Goal: Information Seeking & Learning: Learn about a topic

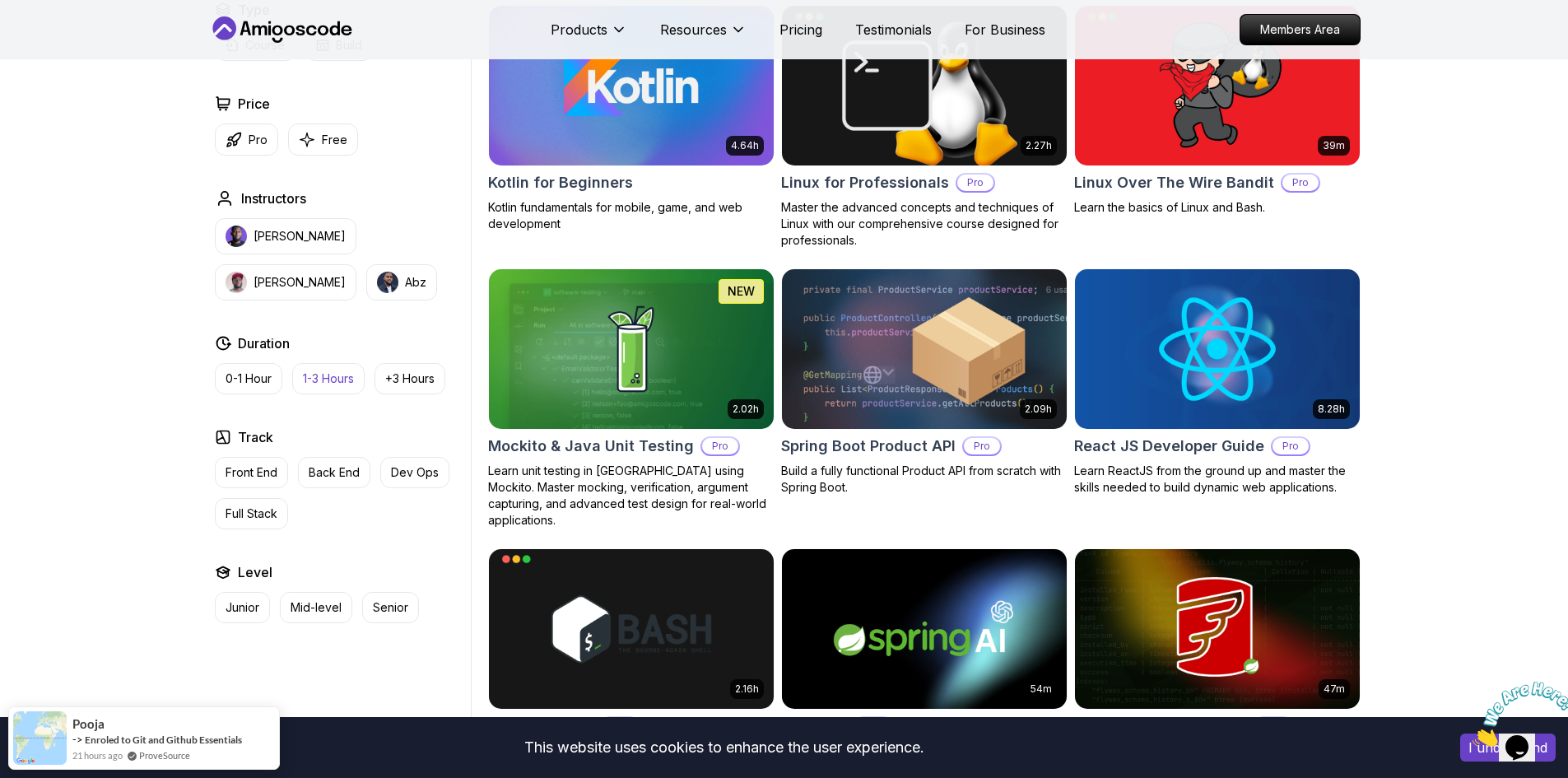
scroll to position [3376, 0]
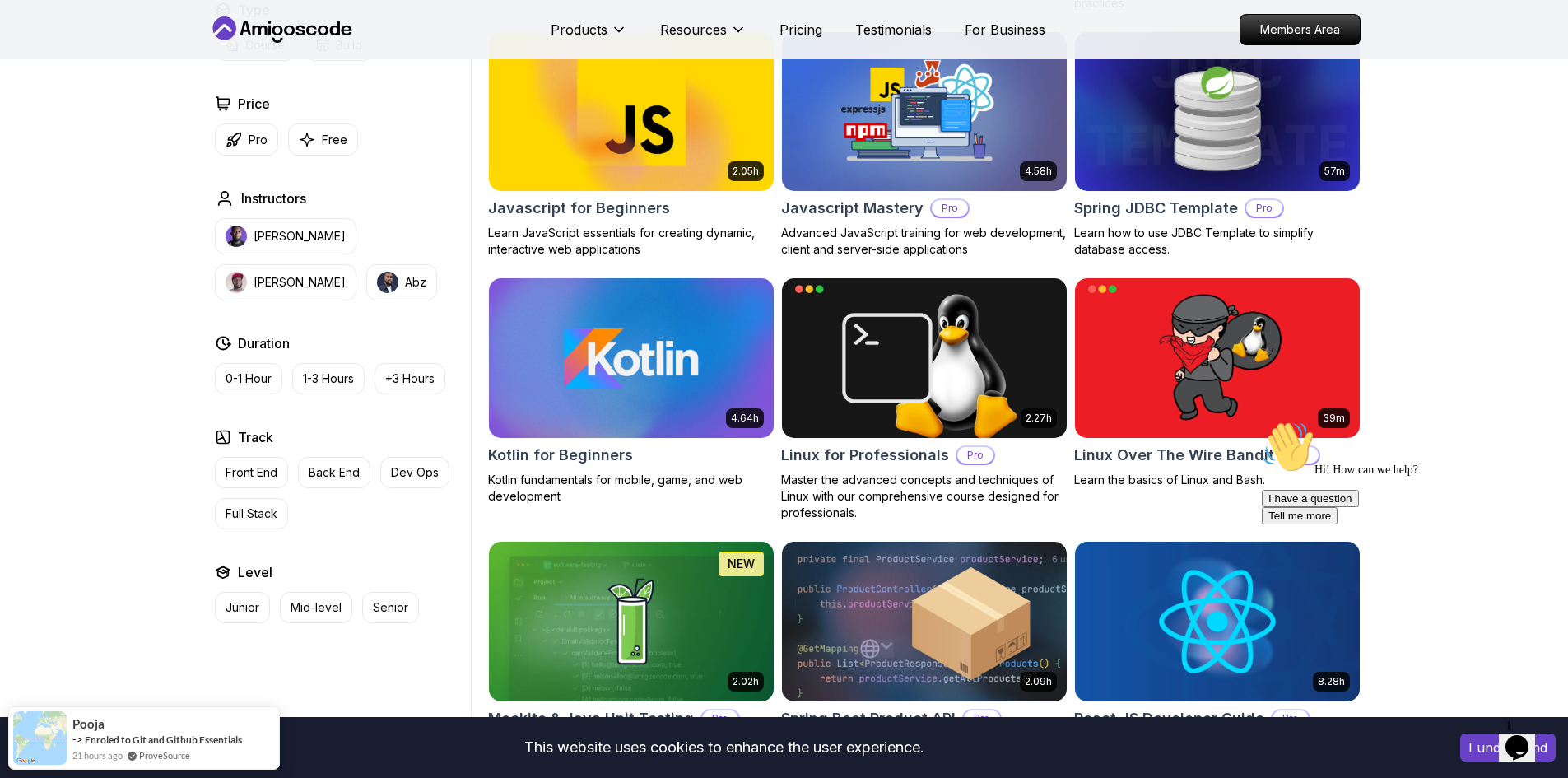
scroll to position [2800, 0]
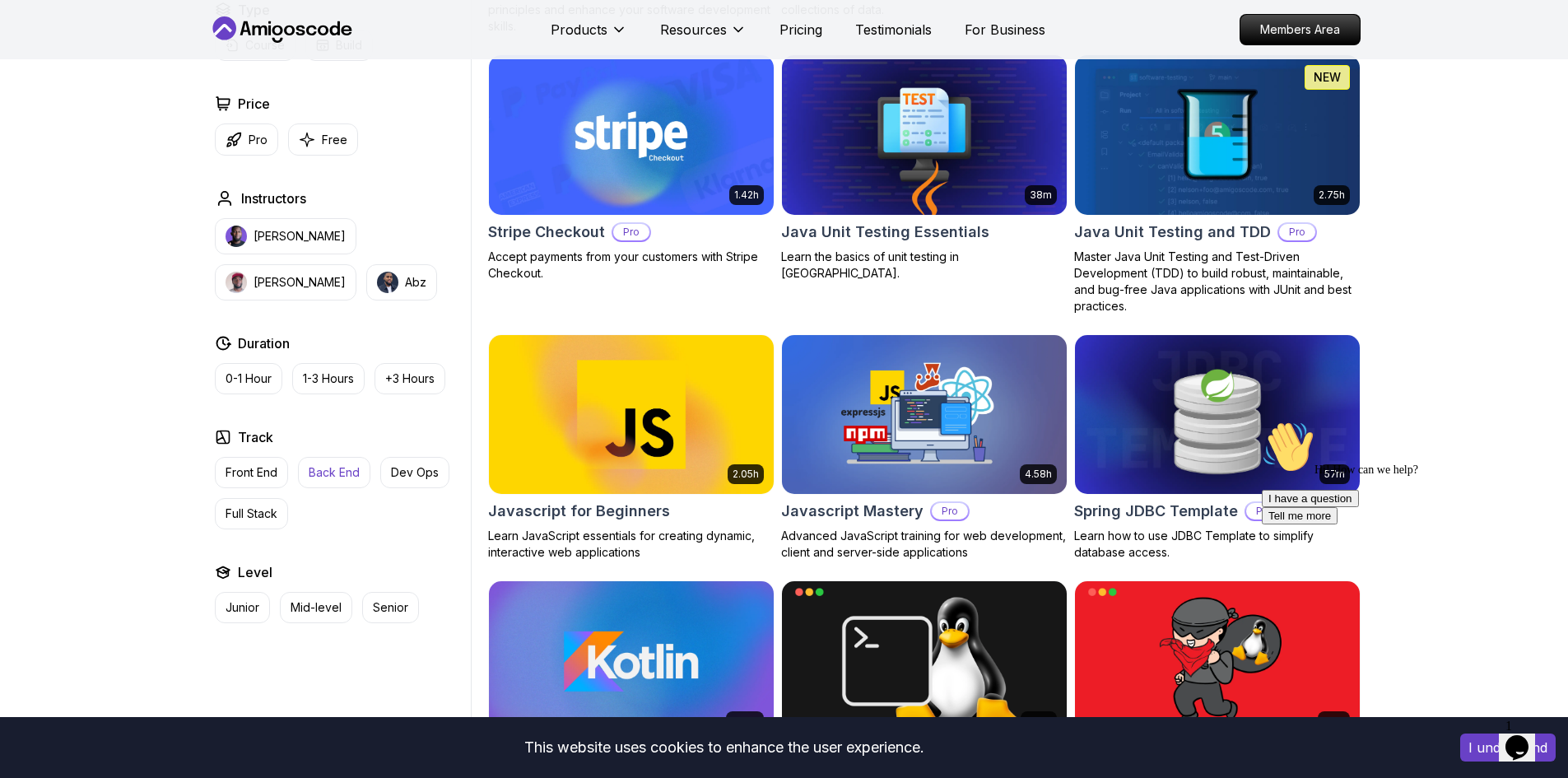
click at [338, 471] on p "Back End" at bounding box center [334, 472] width 51 height 16
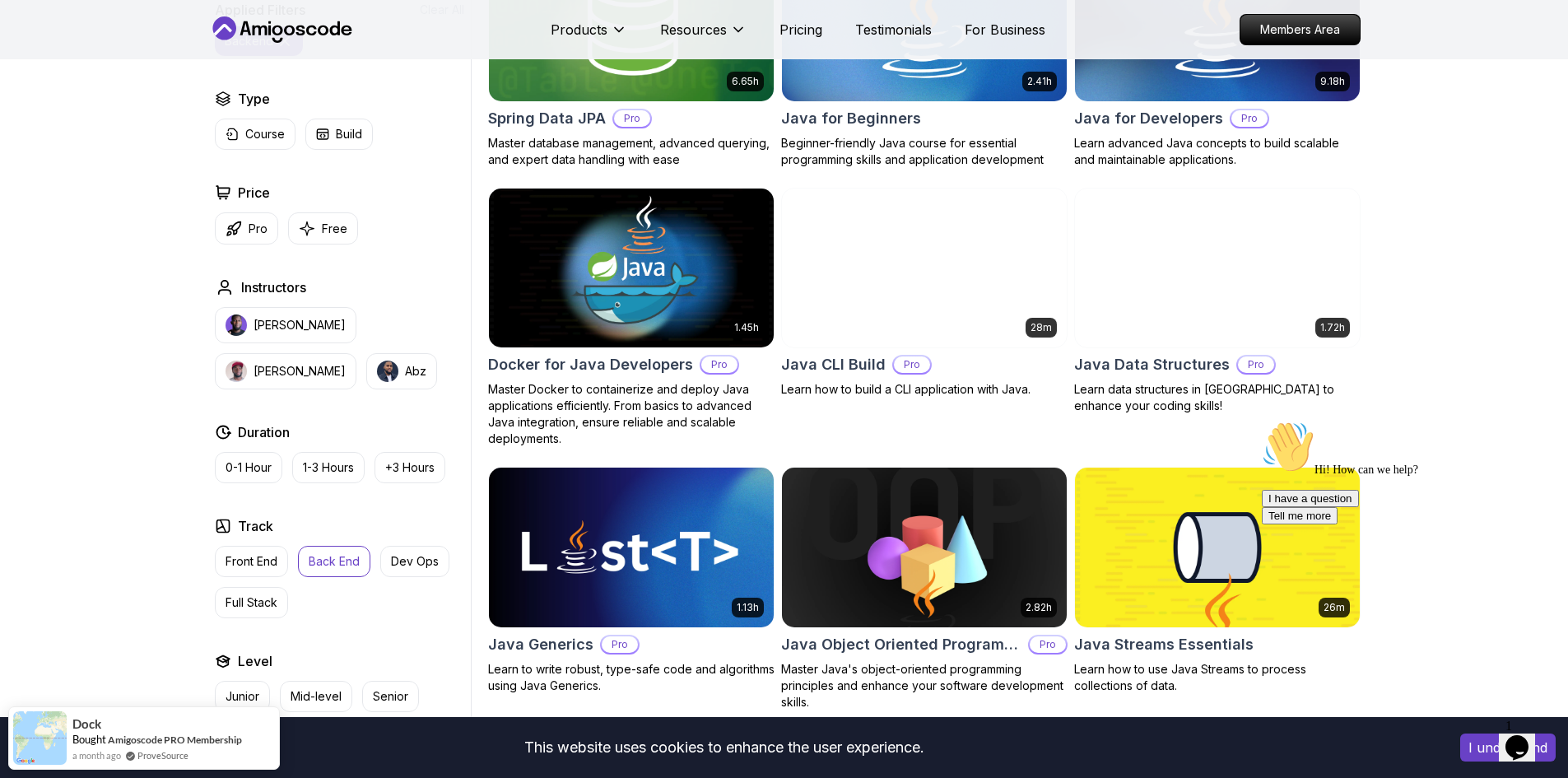
scroll to position [813, 0]
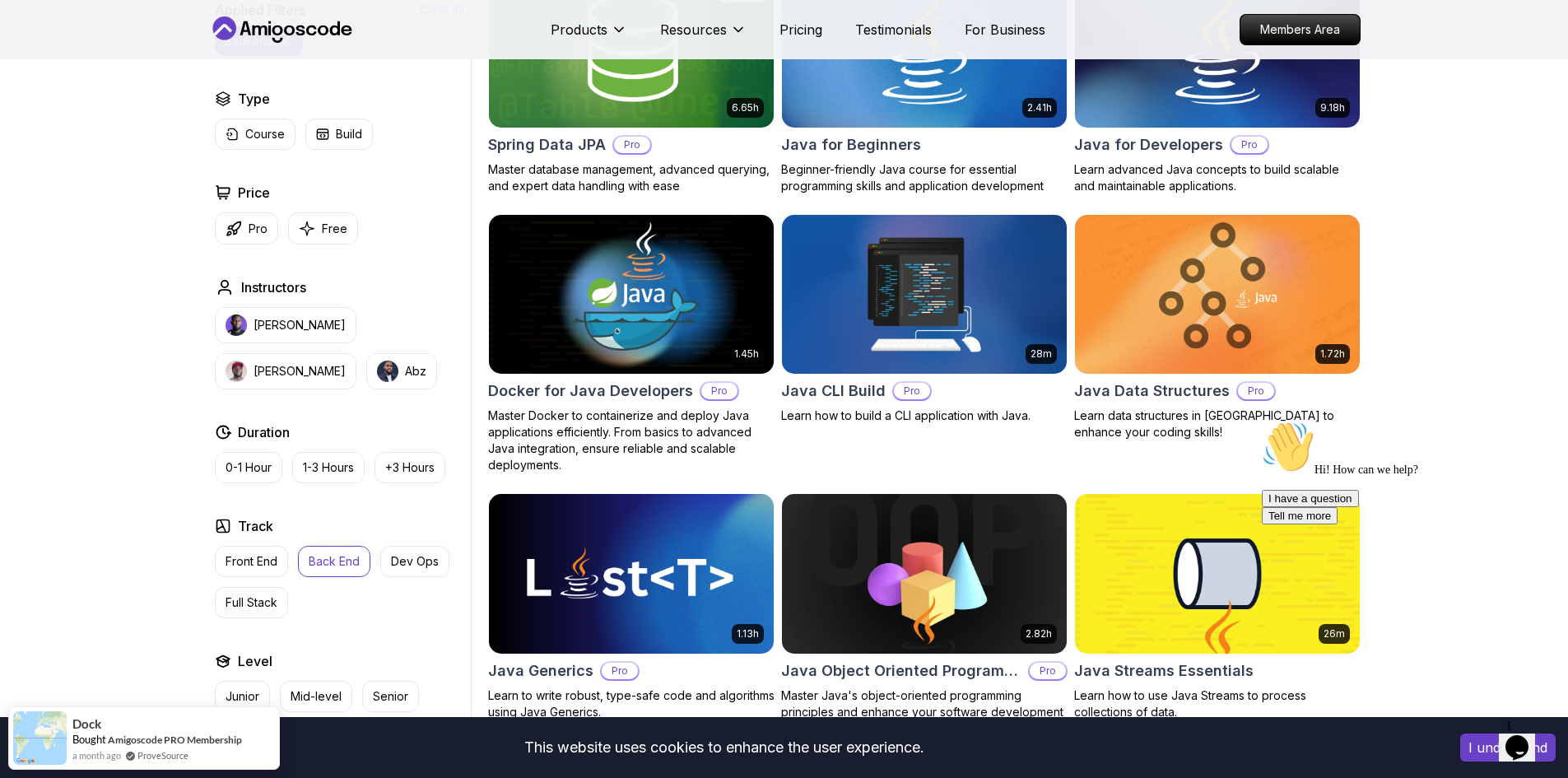
click at [802, 321] on img at bounding box center [923, 294] width 299 height 168
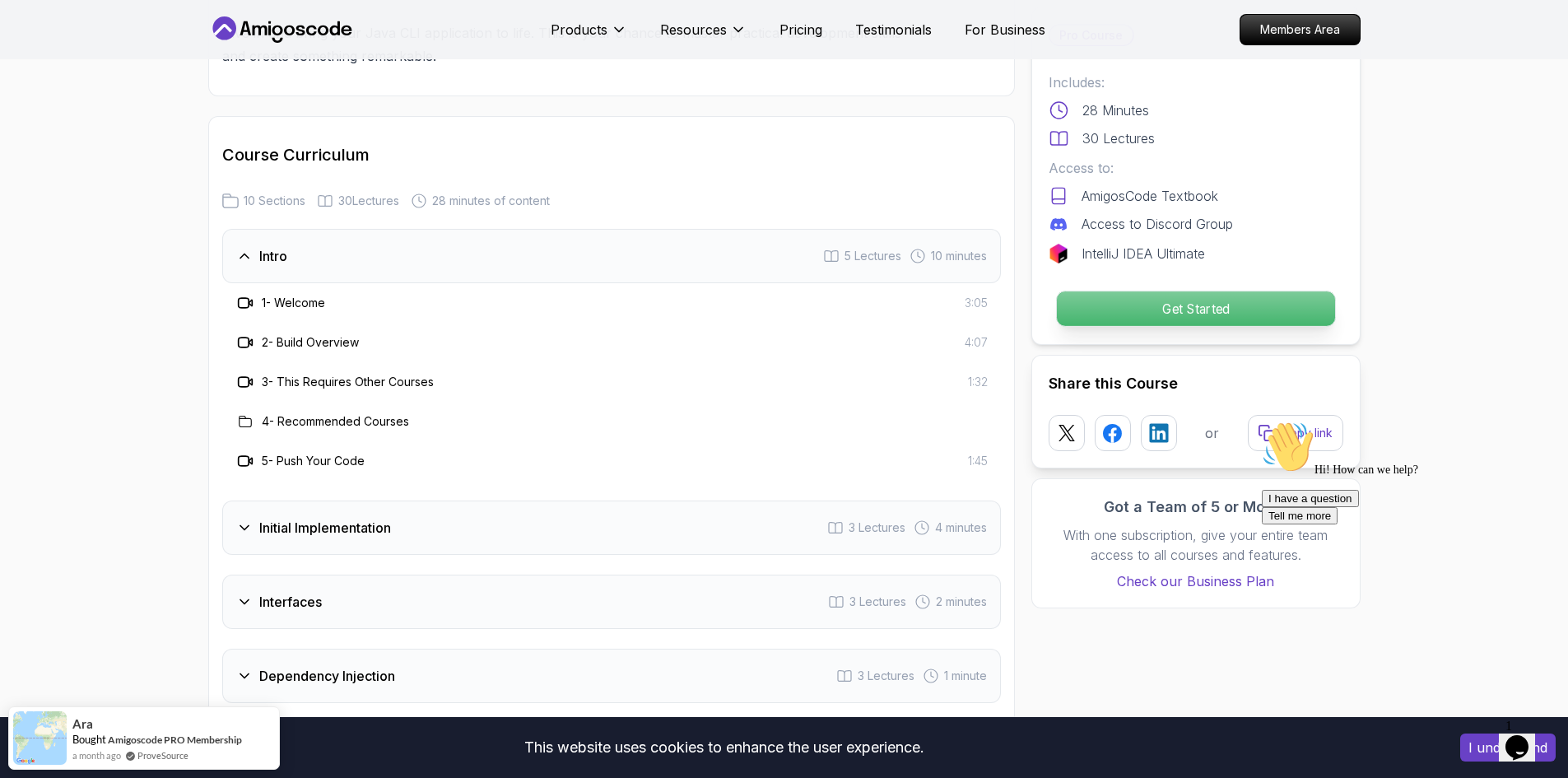
click at [1193, 308] on p "Get Started" at bounding box center [1195, 309] width 278 height 35
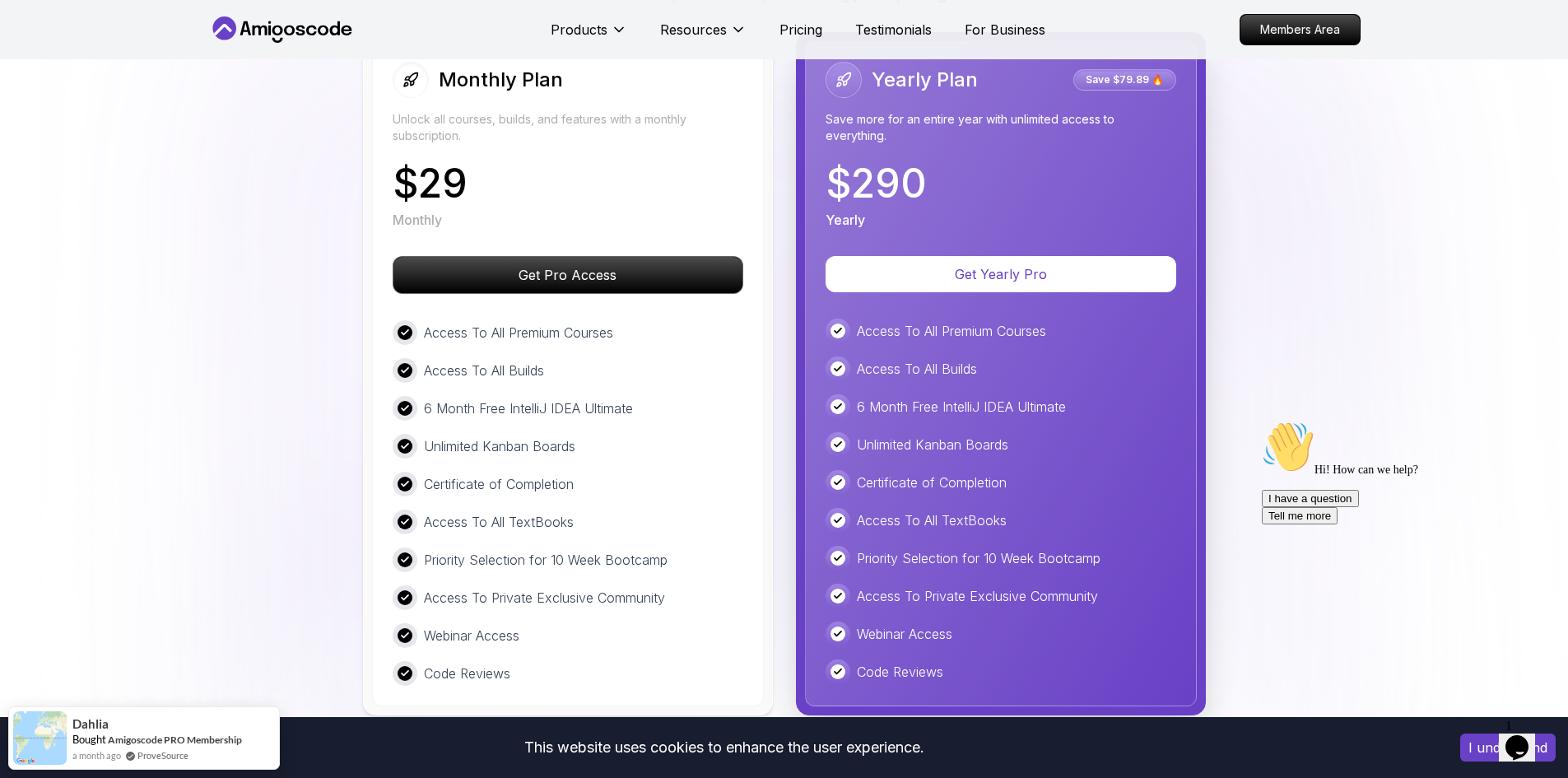
scroll to position [3422, 0]
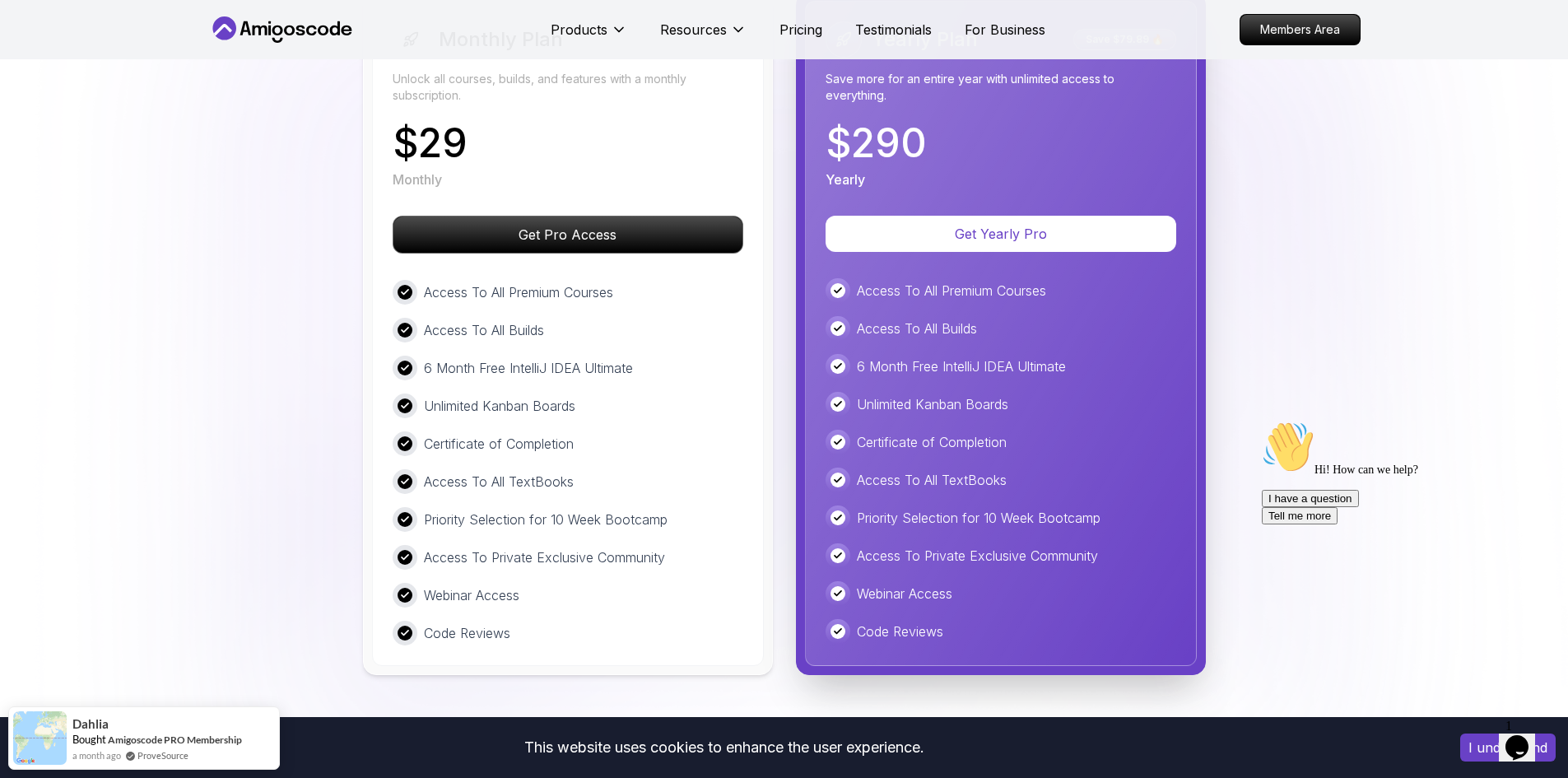
click at [235, 21] on icon at bounding box center [282, 29] width 148 height 27
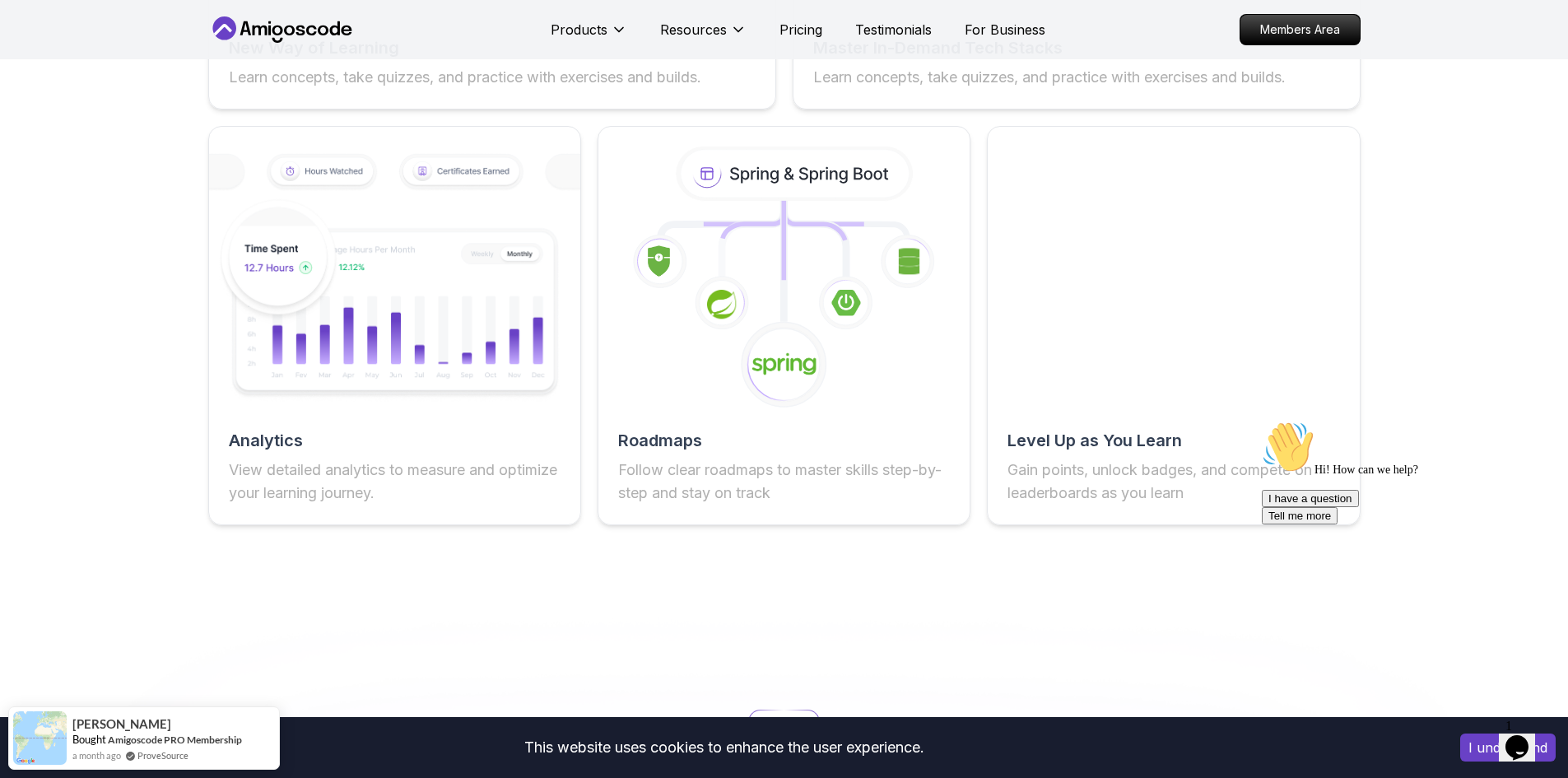
scroll to position [2882, 0]
